Goal: Navigation & Orientation: Find specific page/section

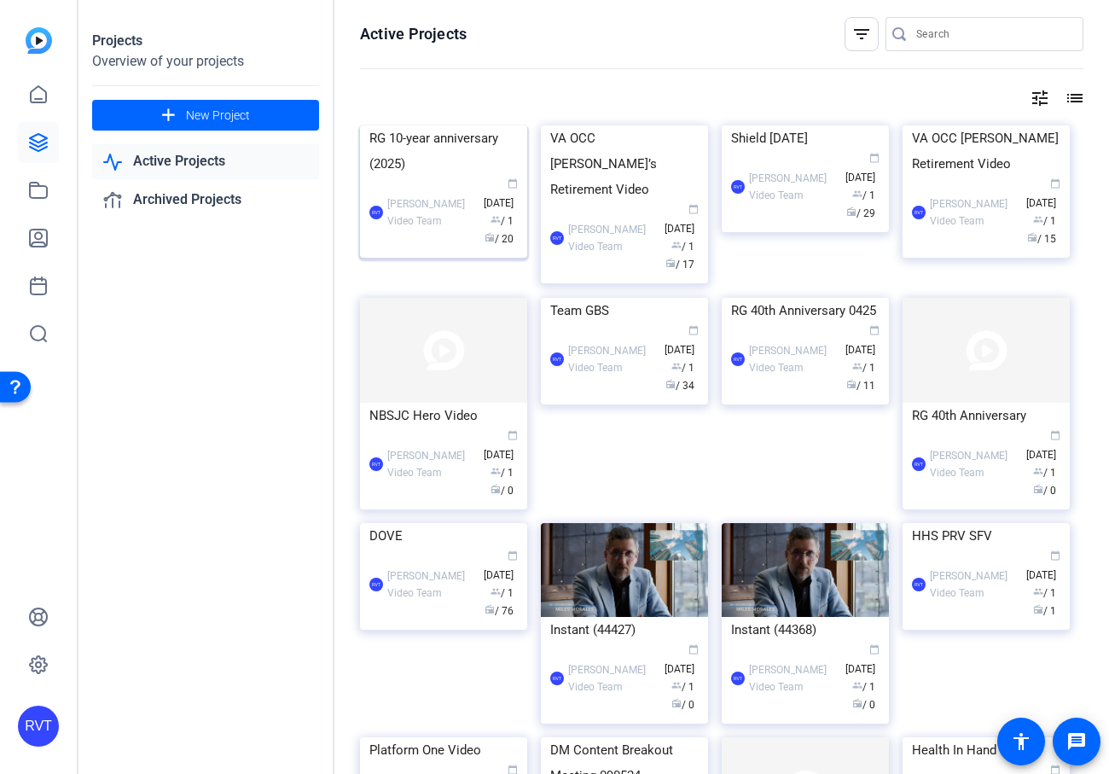
click at [414, 177] on div "RG 10-year anniversary (2025)" at bounding box center [443, 150] width 148 height 51
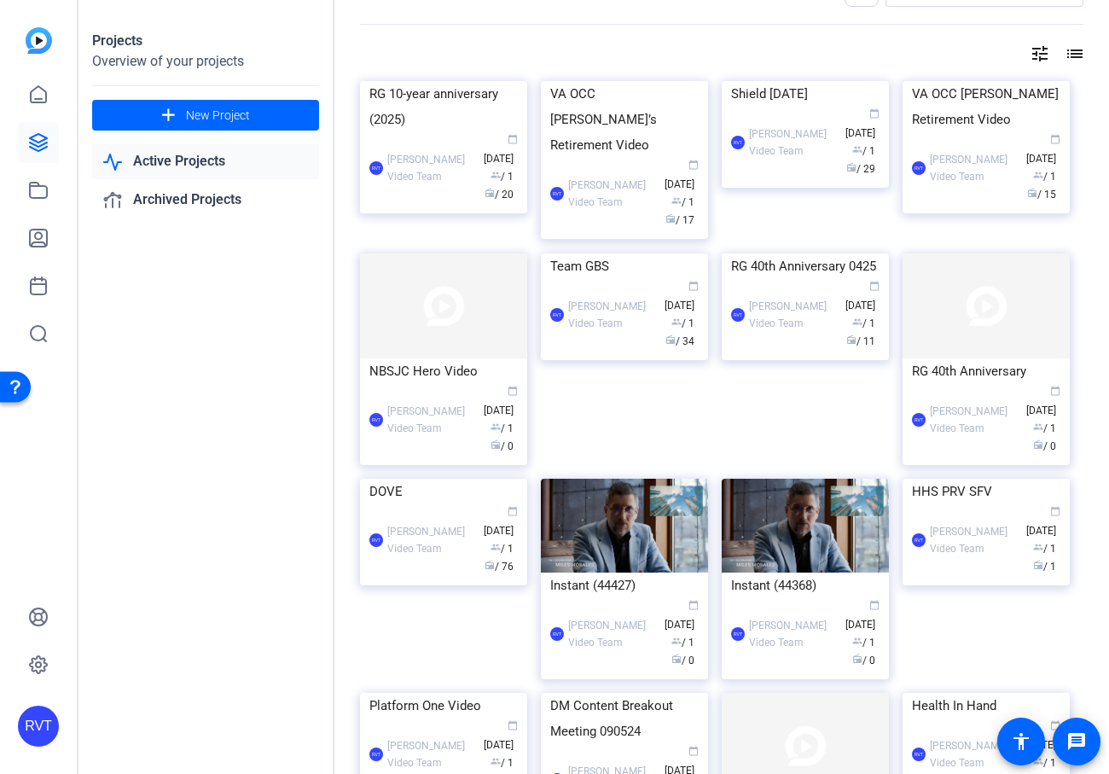
scroll to position [45, 0]
click at [479, 203] on div "RVT [PERSON_NAME] Video Team calendar_today [DATE] group / 1 radio / 20" at bounding box center [443, 167] width 148 height 72
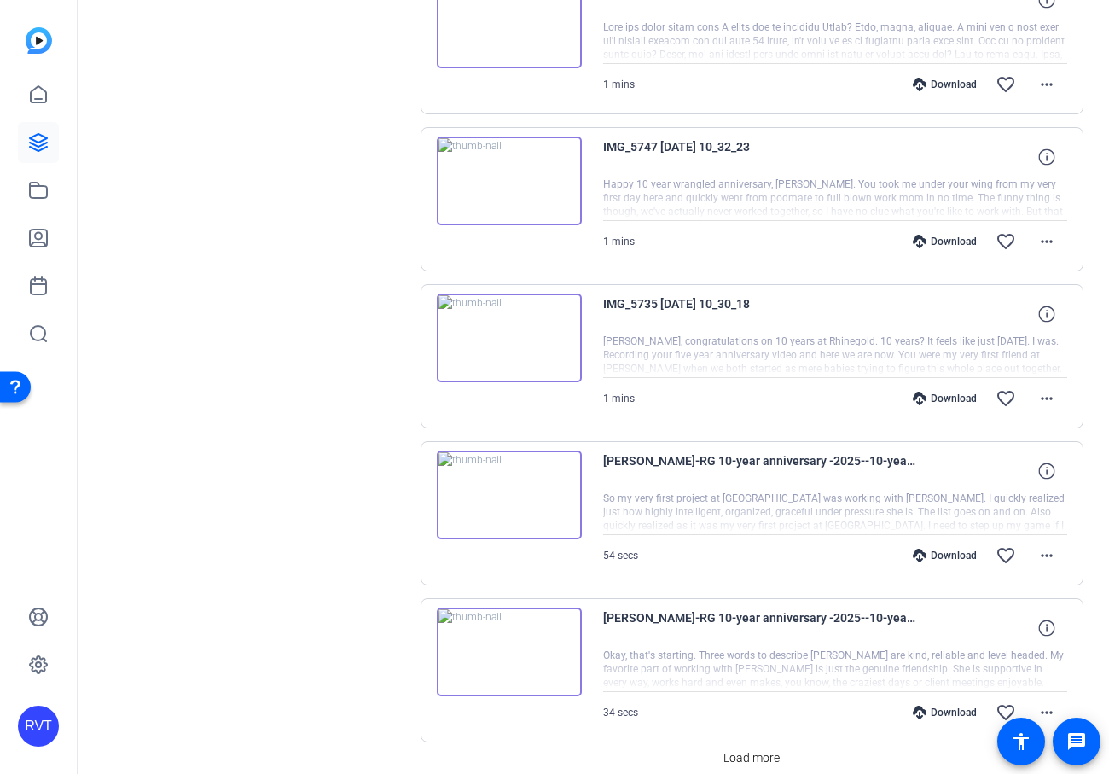
scroll to position [1265, 0]
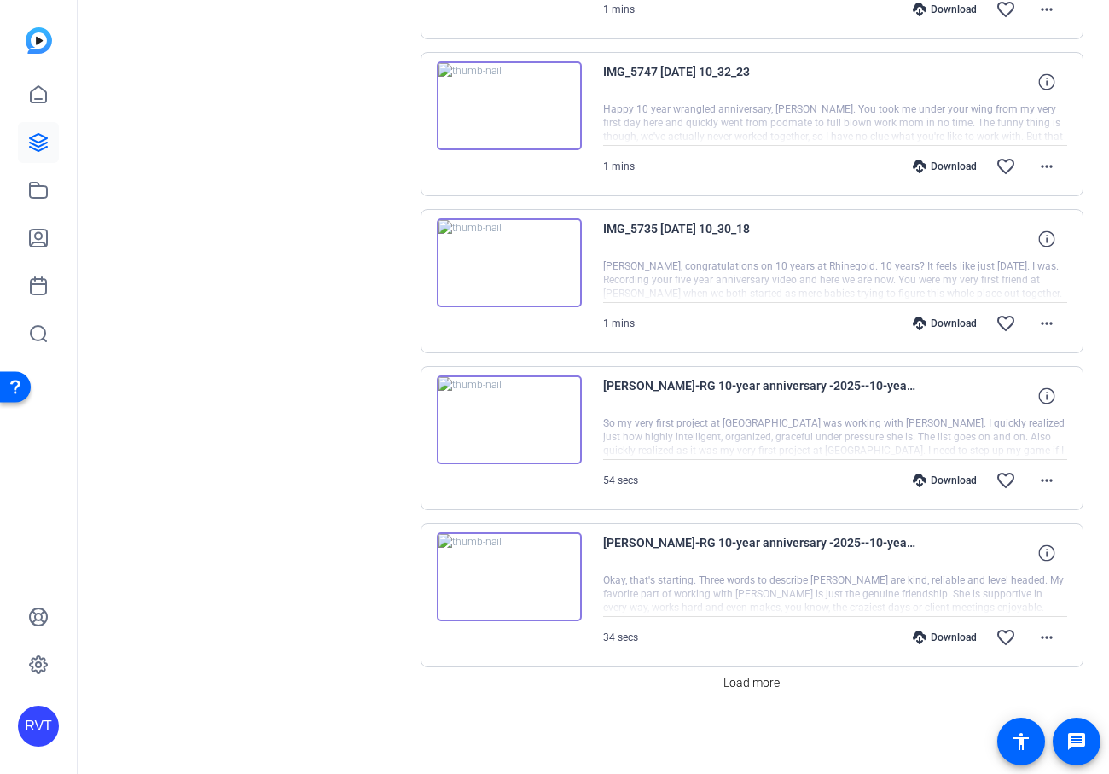
click at [523, 561] on img at bounding box center [509, 576] width 145 height 89
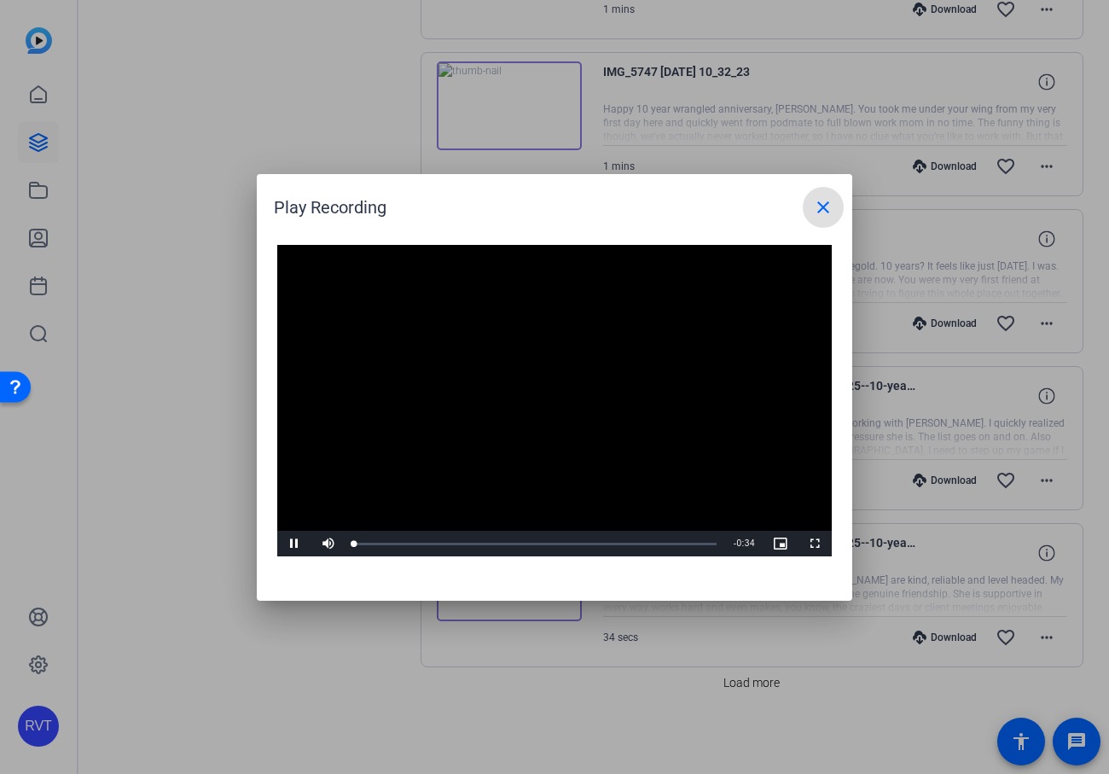
click at [474, 425] on video "Video Player" at bounding box center [554, 401] width 555 height 312
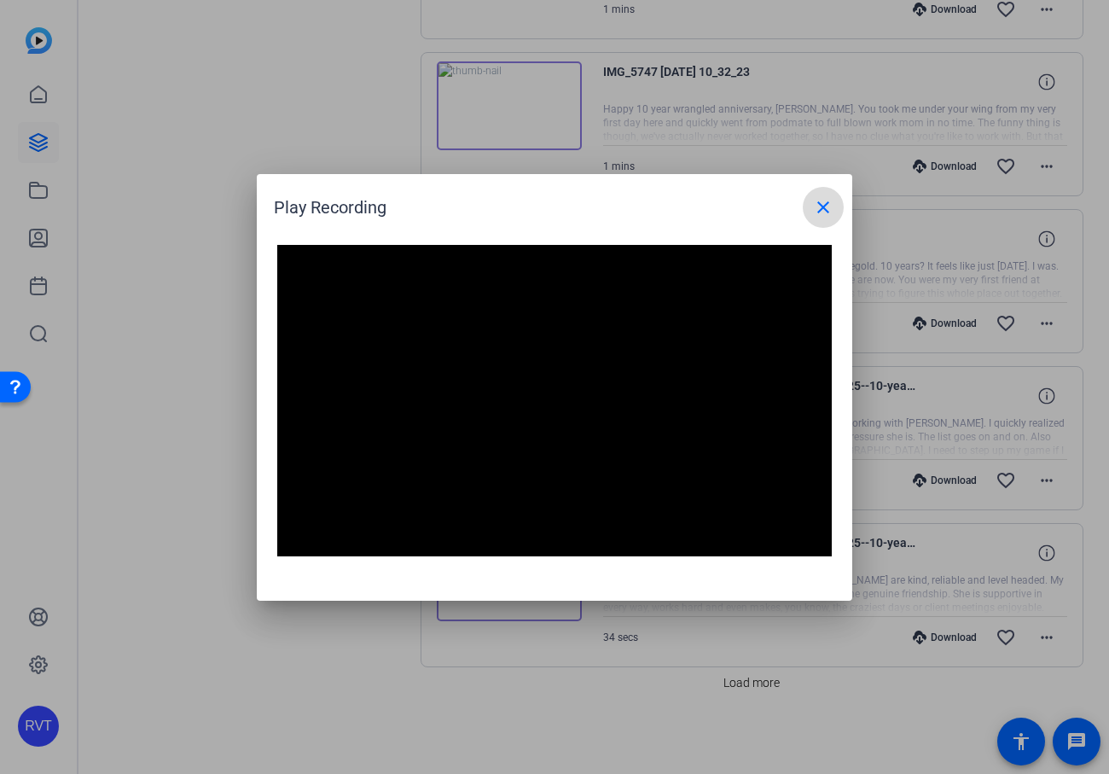
click at [815, 208] on mat-icon "close" at bounding box center [823, 207] width 20 height 20
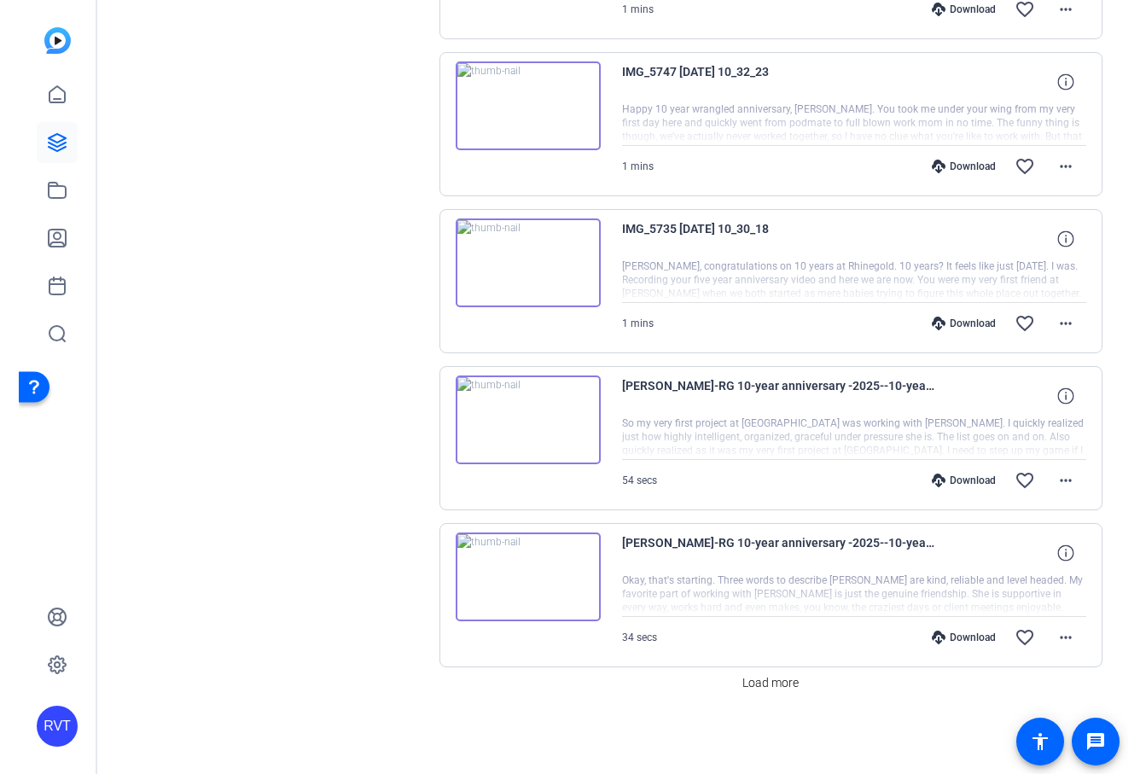
scroll to position [0, 0]
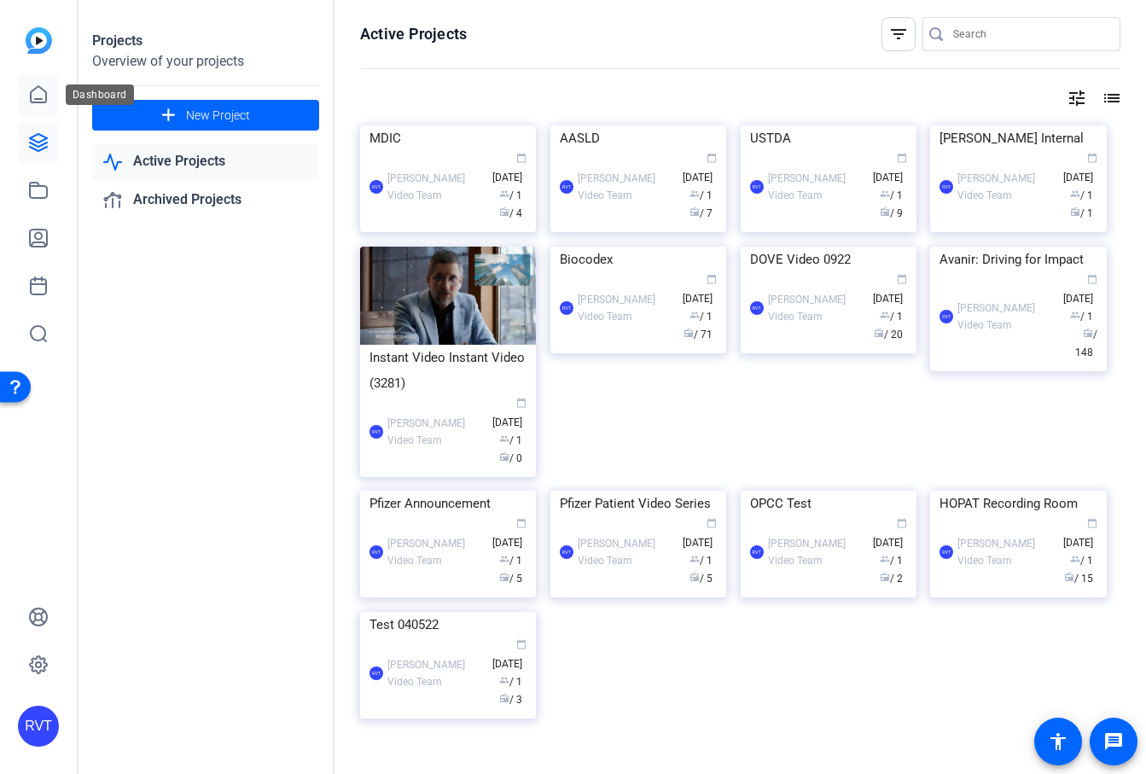
click at [43, 99] on icon at bounding box center [38, 94] width 20 height 20
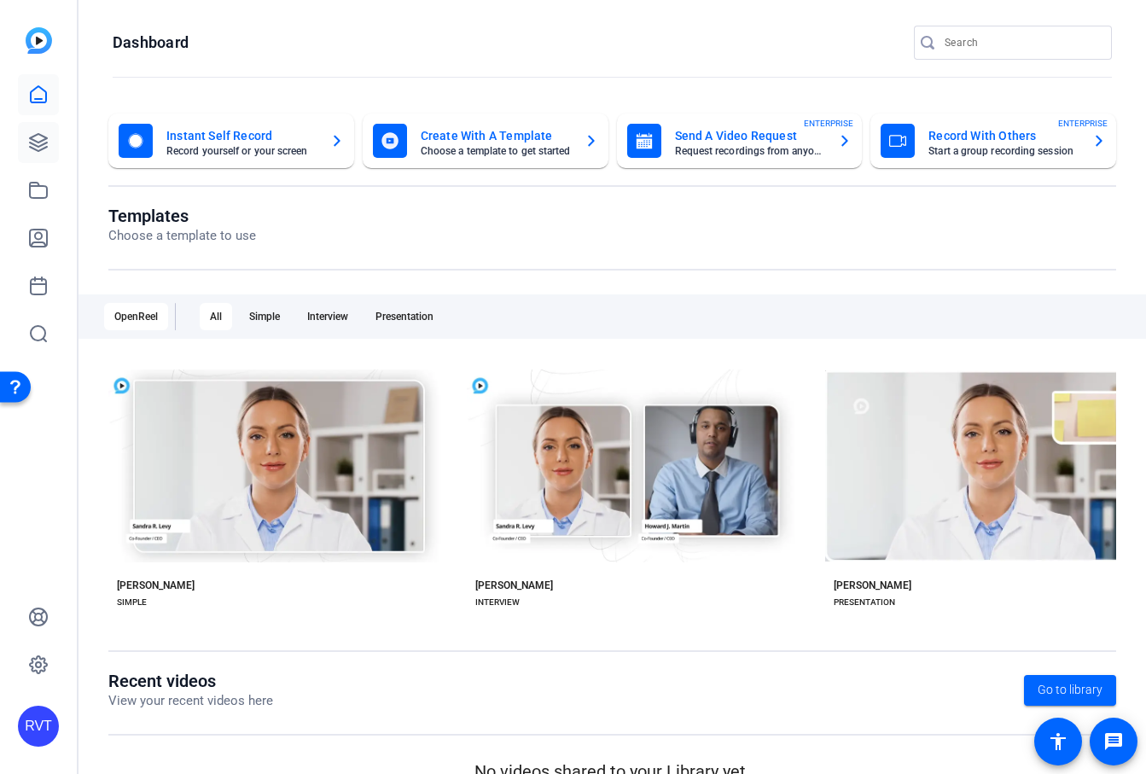
click at [41, 142] on div "The OpenReel platform will still be operational during these days If you need a…" at bounding box center [573, 96] width 1146 height 94
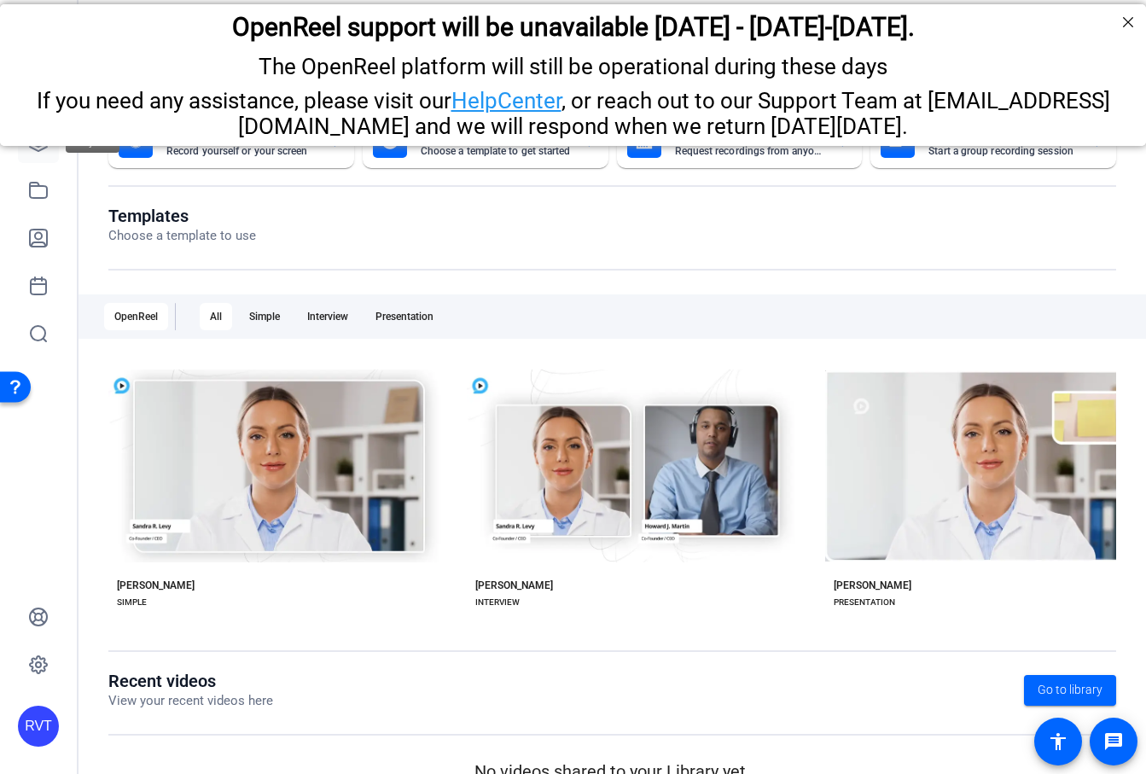
click at [31, 159] on link at bounding box center [38, 142] width 41 height 41
